Goal: Information Seeking & Learning: Learn about a topic

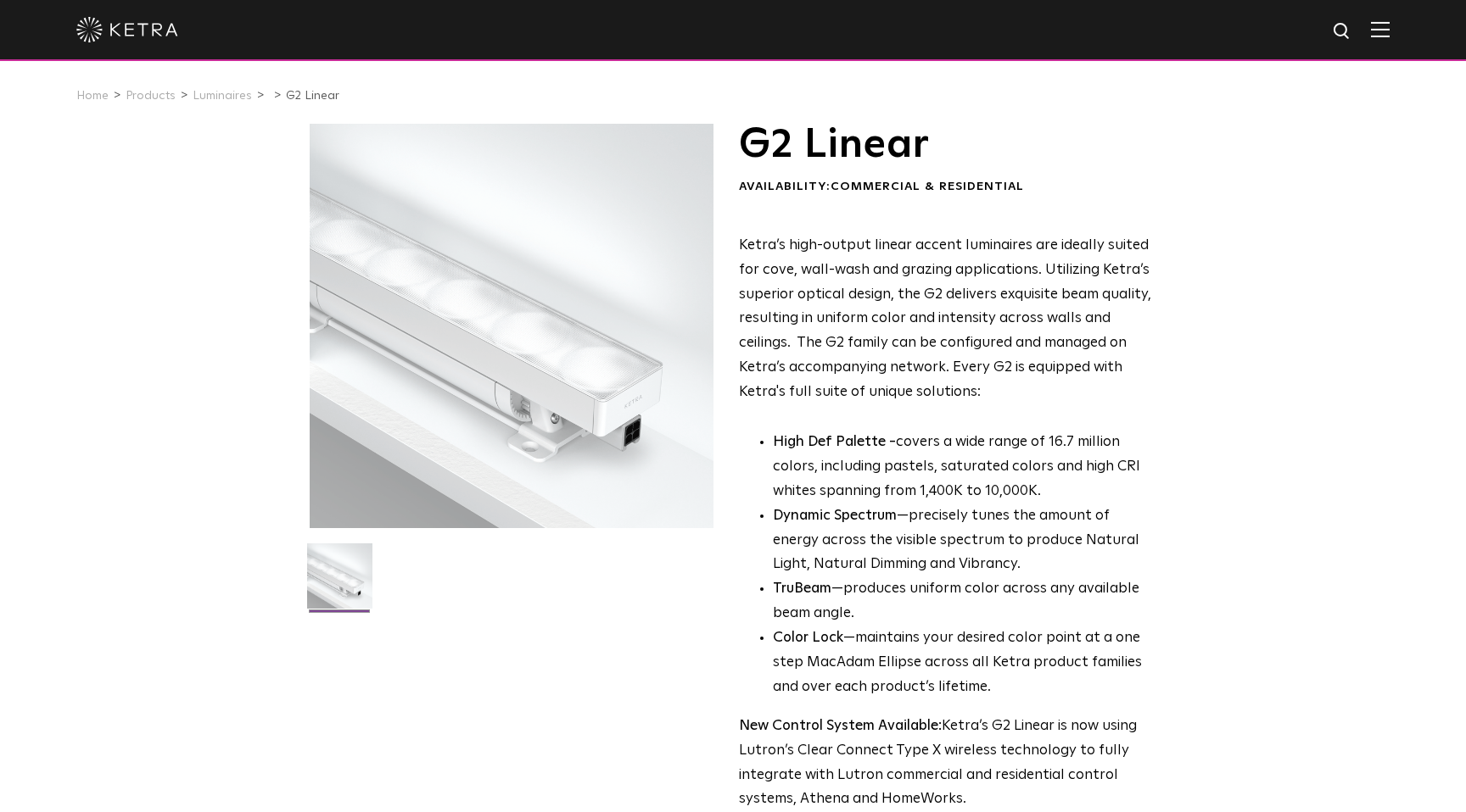
click at [1376, 26] on img at bounding box center [1380, 29] width 19 height 16
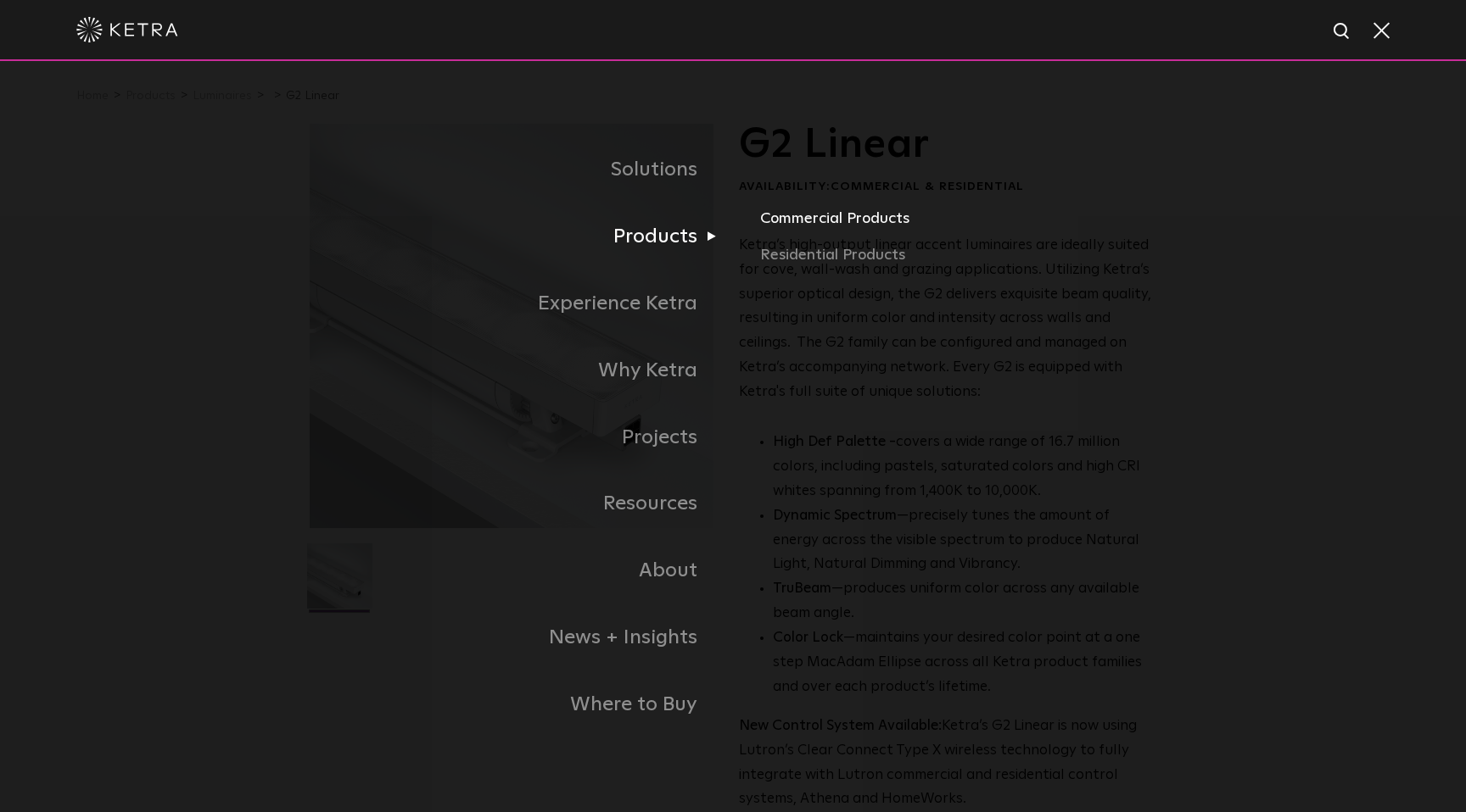
click at [819, 209] on link "Commercial Products" at bounding box center [959, 225] width 397 height 37
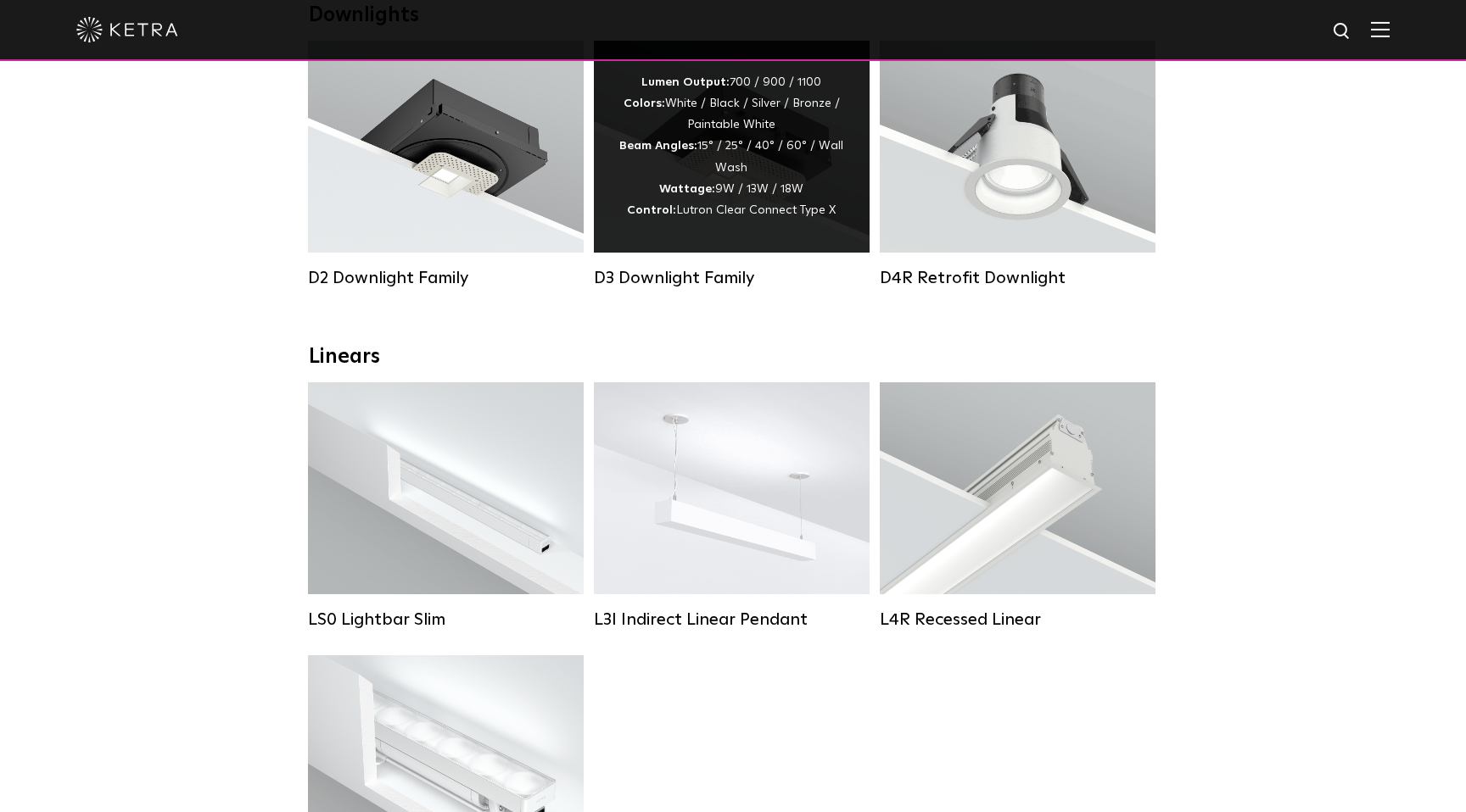
scroll to position [342, 0]
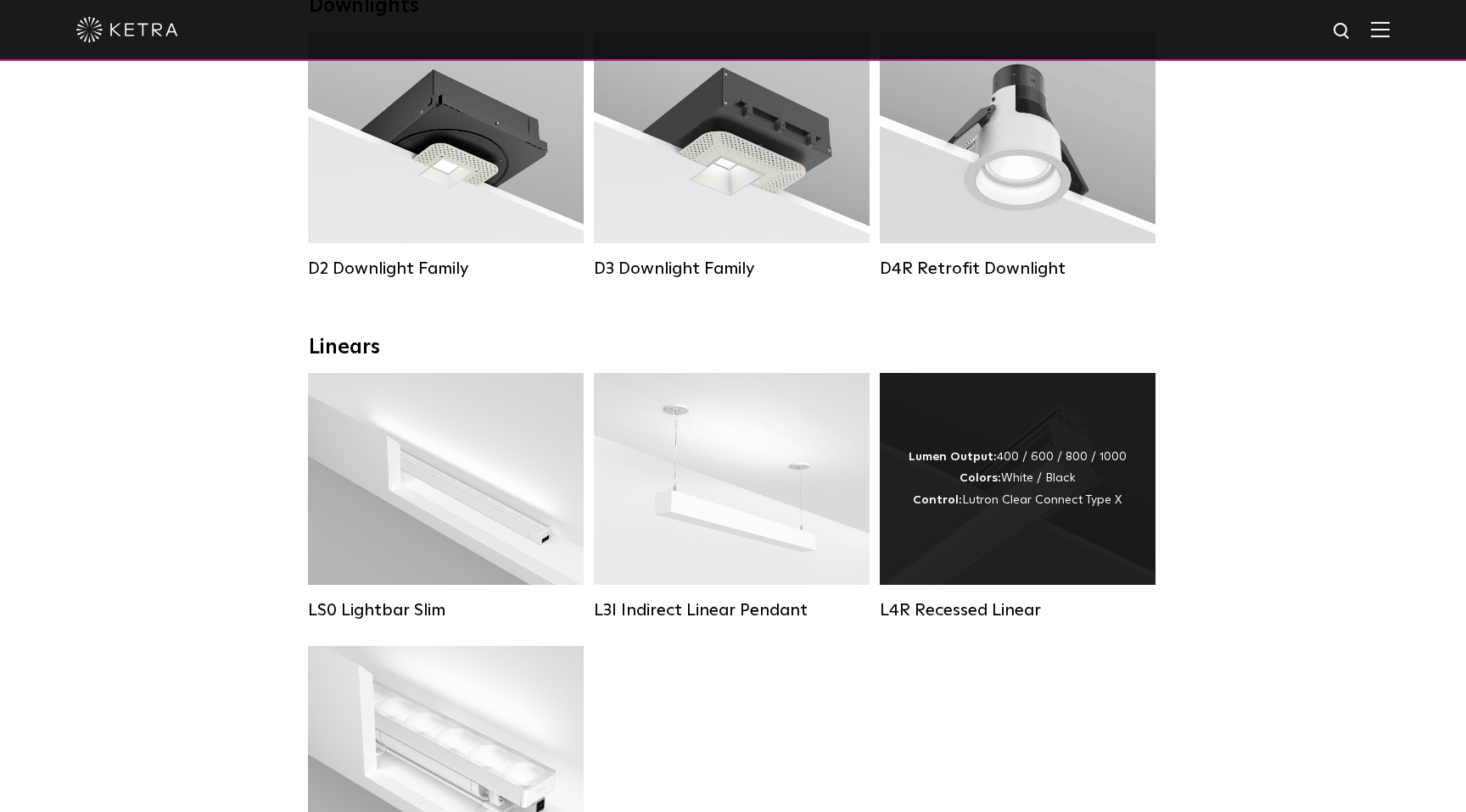
click at [1036, 443] on div "Lumen Output: 400 / 600 / 800 / 1000 Colors: White / Black Control: Lutron Clea…" at bounding box center [1017, 478] width 276 height 212
